Goal: Complete application form: Complete application form

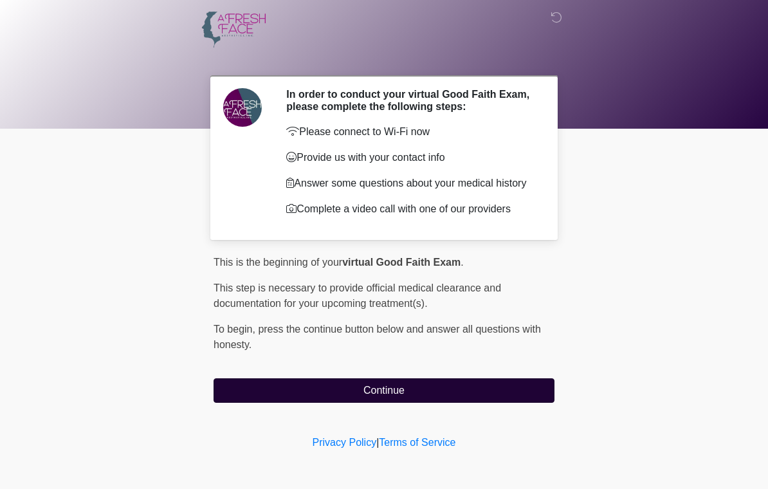
click at [463, 393] on button "Continue" at bounding box center [384, 390] width 341 height 24
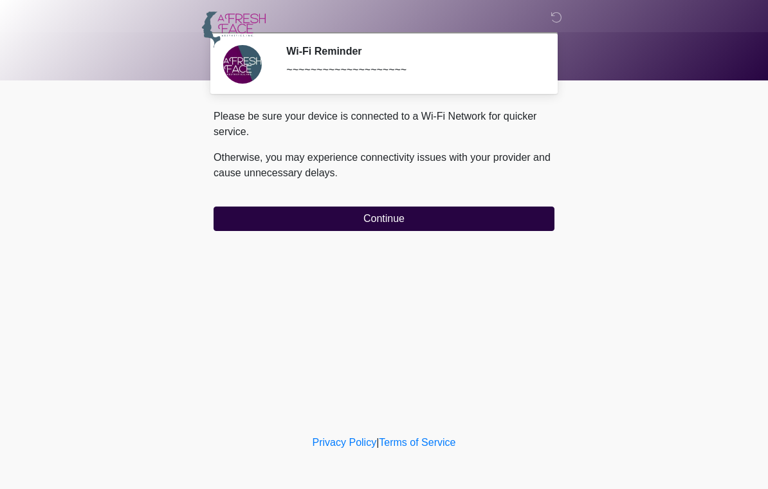
click at [506, 219] on button "Continue" at bounding box center [384, 218] width 341 height 24
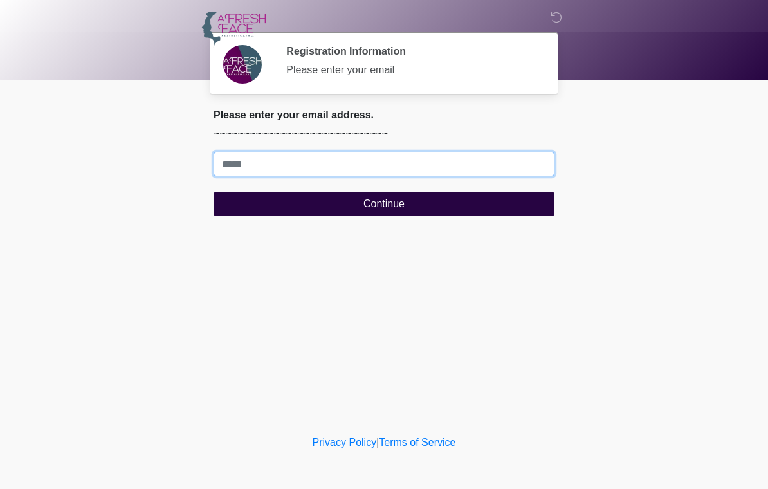
click at [485, 153] on input "Where should we email your treatment plan?" at bounding box center [384, 164] width 341 height 24
click at [316, 169] on input "Where should we email your treatment plan?" at bounding box center [384, 164] width 341 height 24
click at [331, 159] on input "Where should we email your treatment plan?" at bounding box center [384, 164] width 341 height 24
click at [386, 167] on input "Where should we email your treatment plan?" at bounding box center [384, 164] width 341 height 24
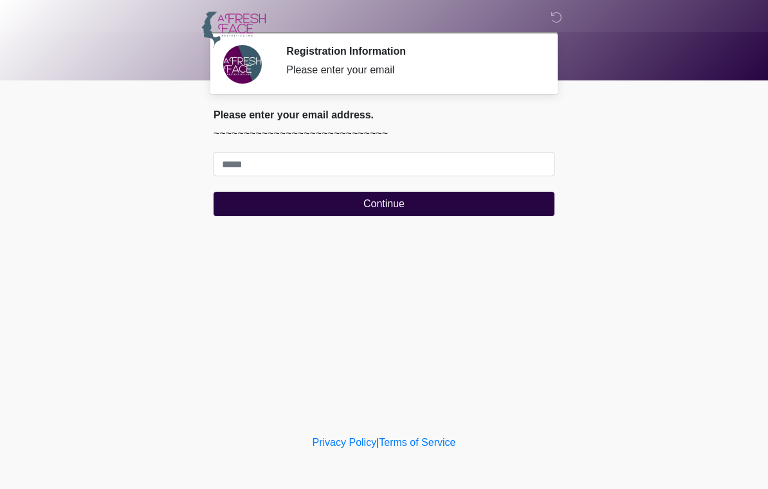
click at [215, 285] on div "‎ ‎ ‎ Registration Information Please enter your email Please connect to Wi-Fi …" at bounding box center [384, 216] width 386 height 406
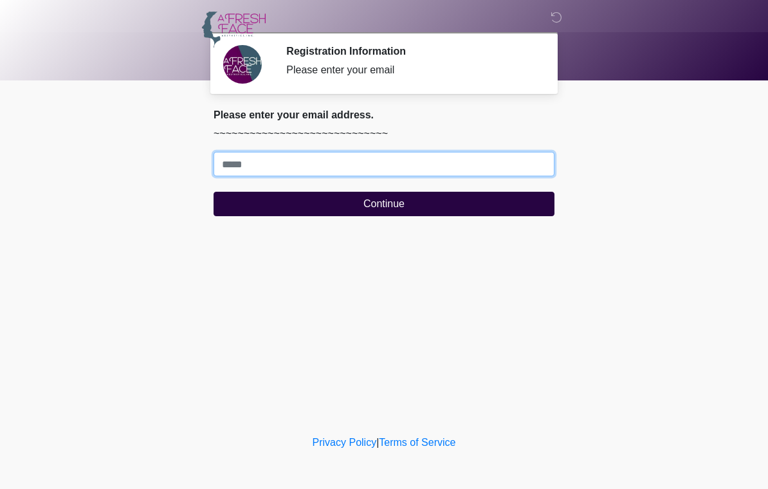
click at [380, 152] on input "Where should we email your treatment plan?" at bounding box center [384, 164] width 341 height 24
click at [399, 170] on input "Where should we email your treatment plan?" at bounding box center [384, 164] width 341 height 24
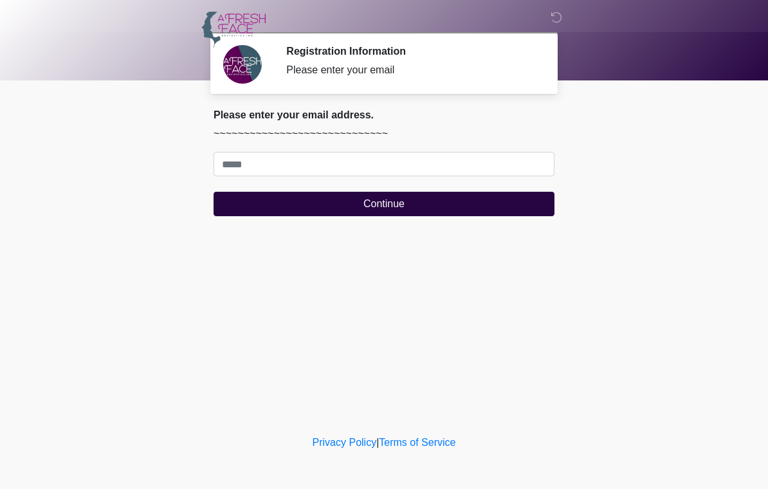
click at [359, 256] on div "‎ ‎ ‎ Registration Information Please enter your email Please connect to Wi-Fi …" at bounding box center [384, 216] width 386 height 406
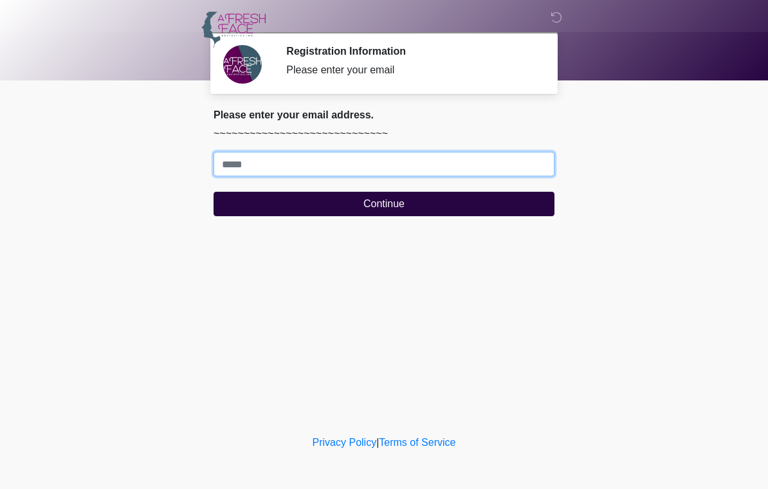
click at [371, 171] on input "Where should we email your treatment plan?" at bounding box center [384, 164] width 341 height 24
click at [284, 167] on input "Where should we email your treatment plan?" at bounding box center [384, 164] width 341 height 24
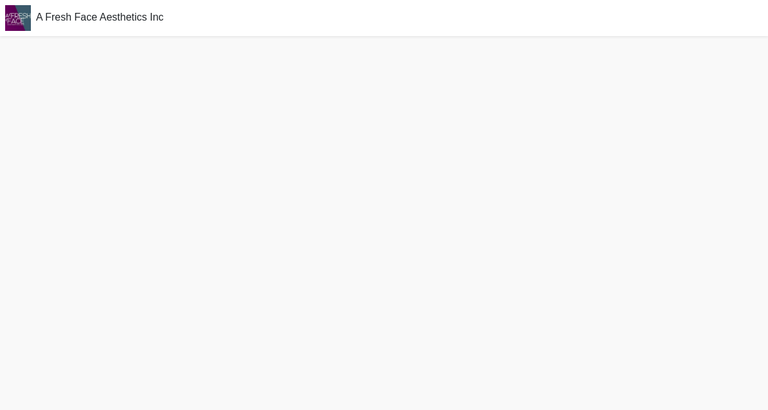
scroll to position [41, 0]
